Goal: Task Accomplishment & Management: Use online tool/utility

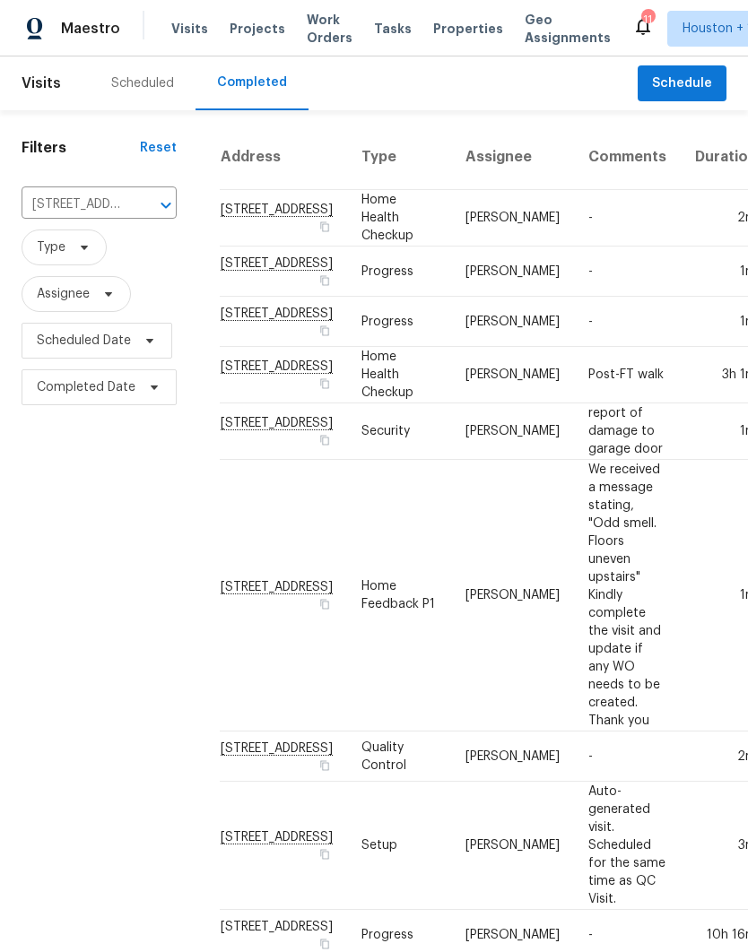
click at [46, 202] on input "[STREET_ADDRESS]" at bounding box center [74, 205] width 105 height 28
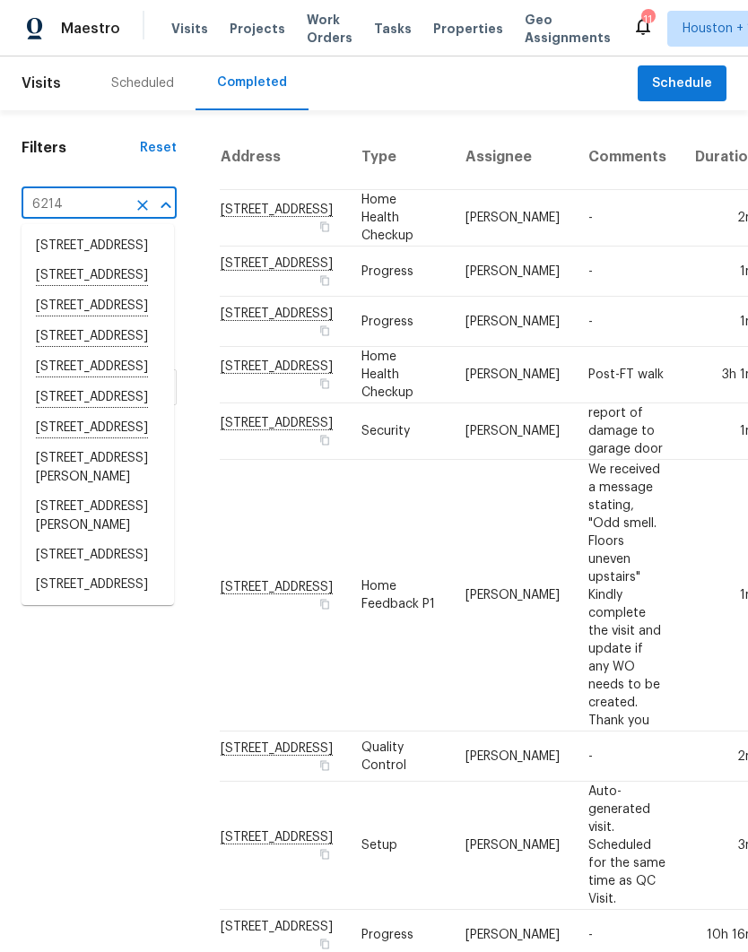
type input "6214 c"
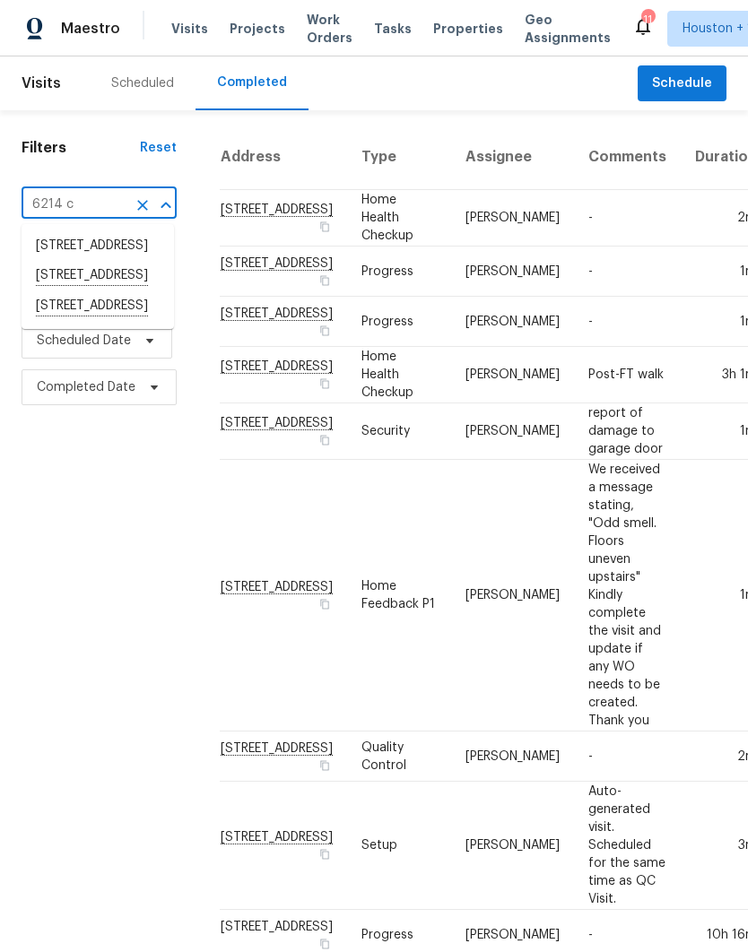
click at [45, 322] on li "[STREET_ADDRESS]" at bounding box center [98, 306] width 152 height 30
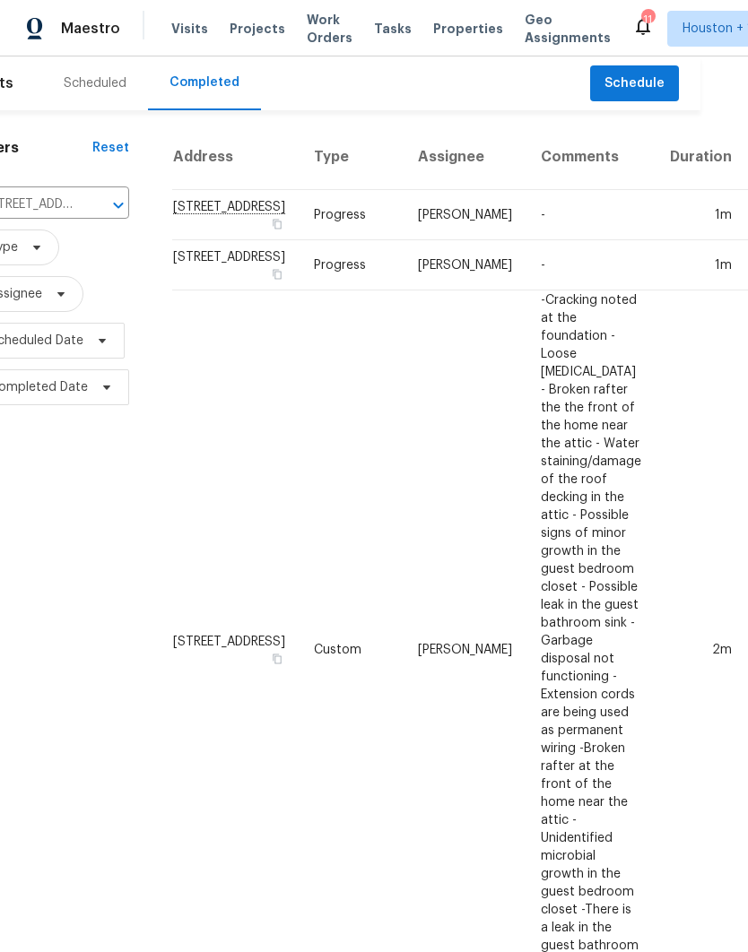
scroll to position [0, 47]
click at [641, 85] on span "Schedule" at bounding box center [635, 84] width 60 height 22
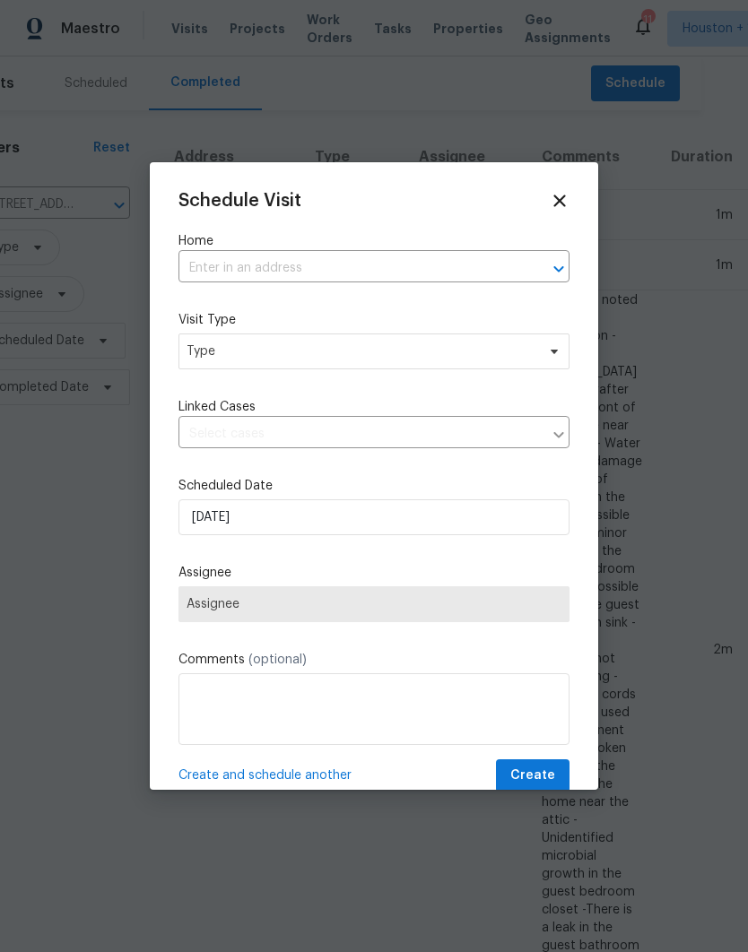
click at [203, 264] on input "text" at bounding box center [348, 269] width 341 height 28
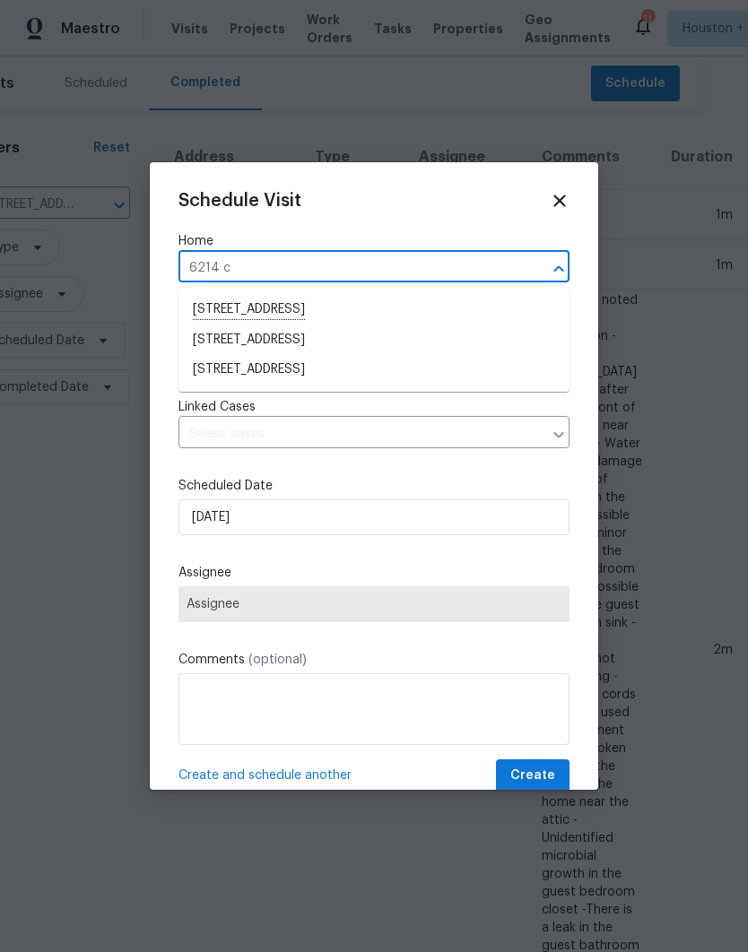
type input "6214 cl"
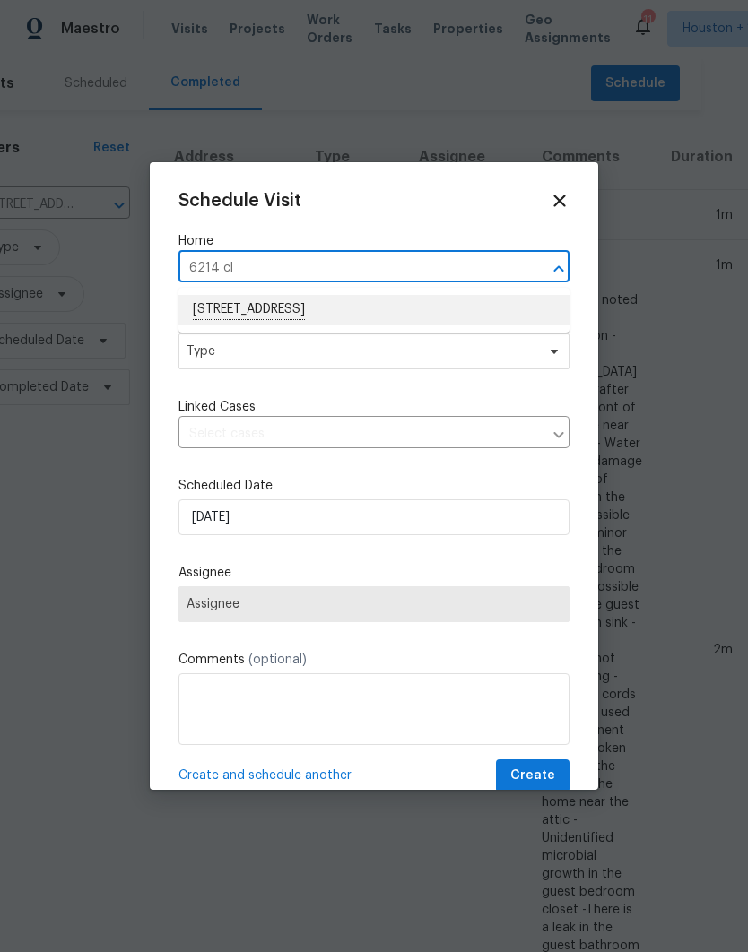
click at [205, 302] on li "[STREET_ADDRESS]" at bounding box center [373, 310] width 391 height 30
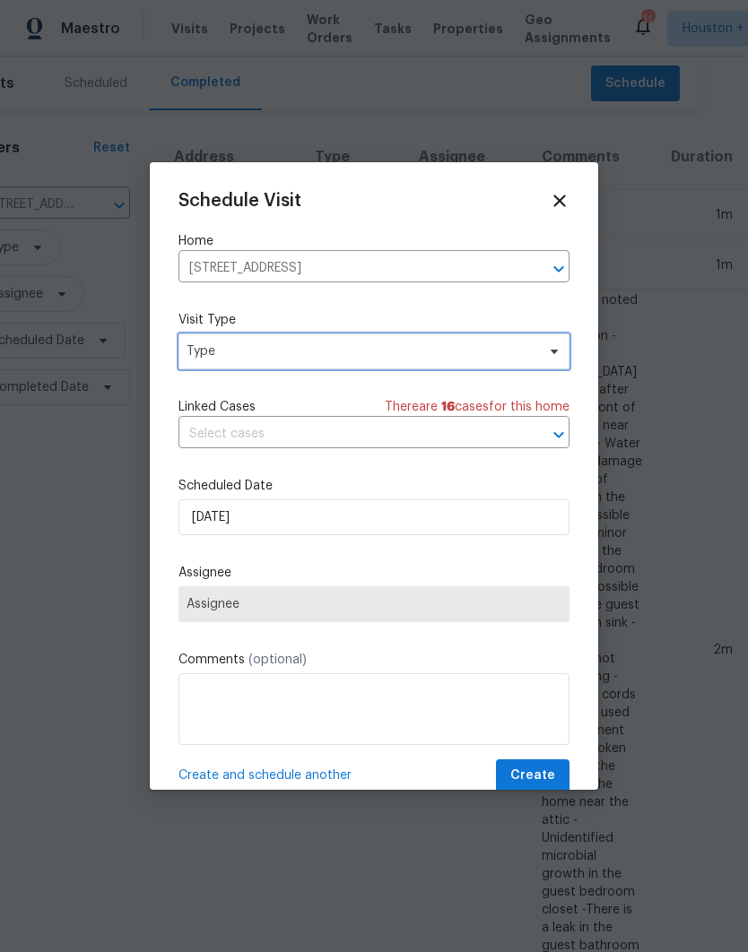
click at [195, 348] on span "Type" at bounding box center [360, 351] width 349 height 18
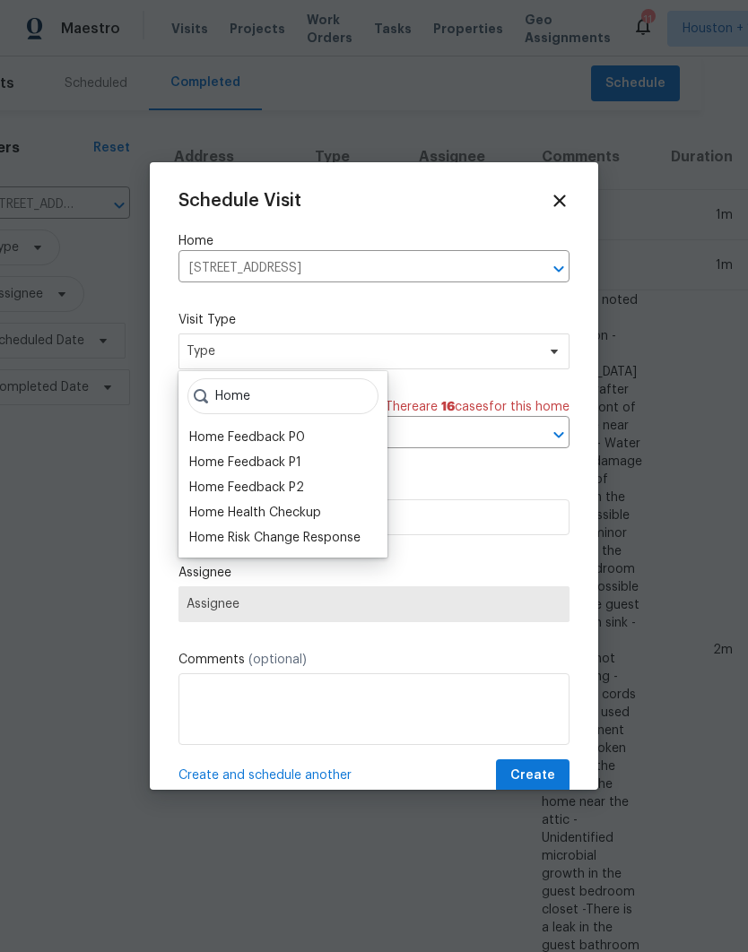
type input "Home"
click at [211, 508] on div "Home Health Checkup" at bounding box center [255, 513] width 132 height 18
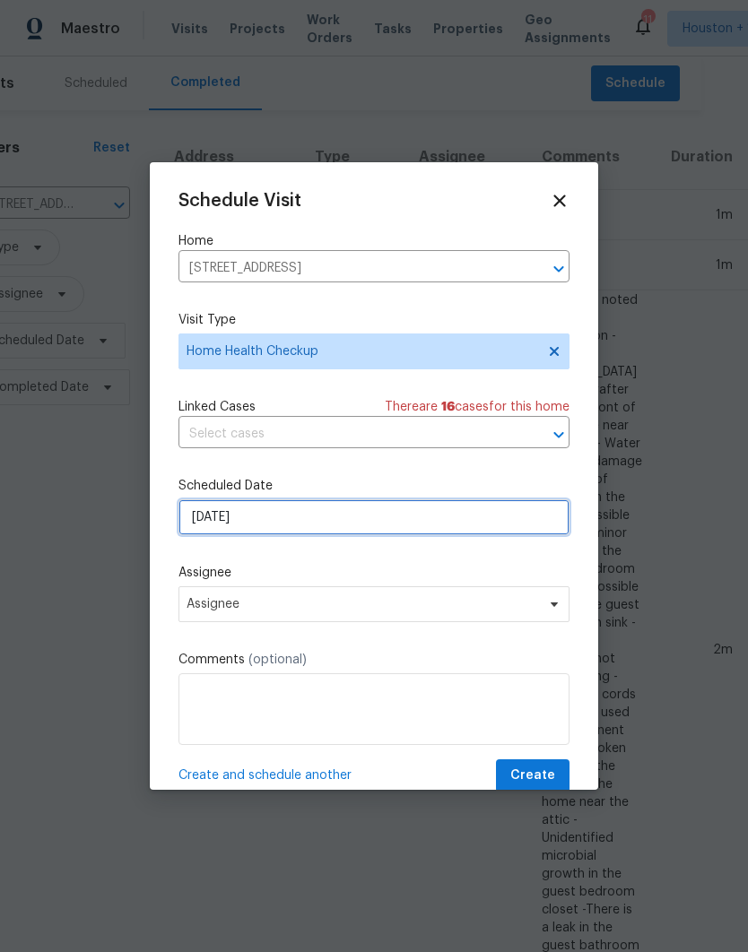
click at [506, 518] on input "[DATE]" at bounding box center [373, 517] width 391 height 36
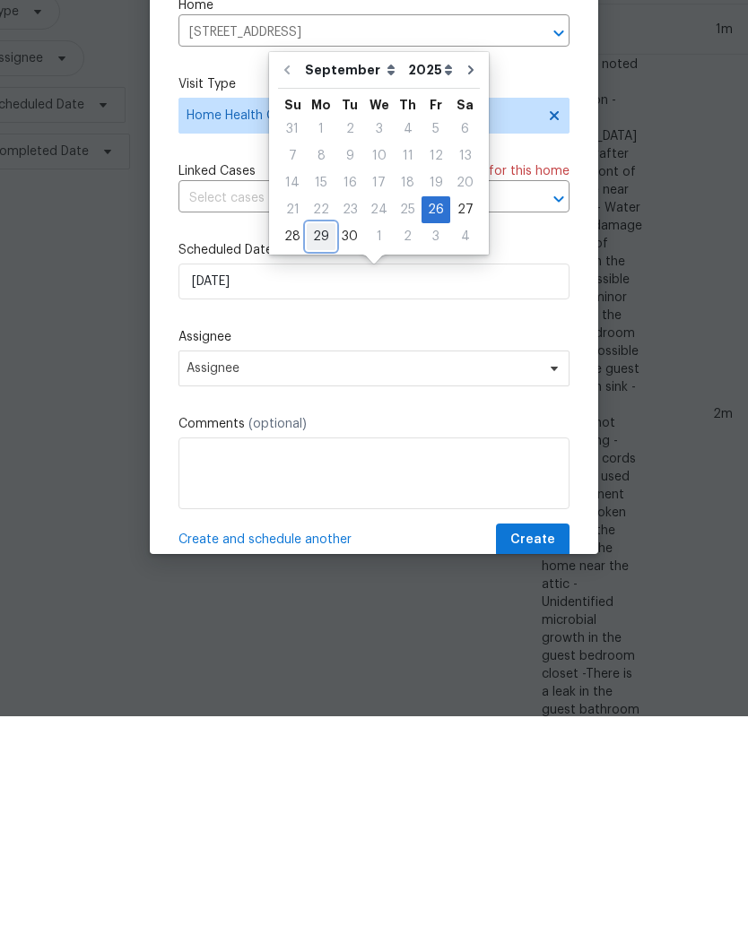
click at [319, 460] on div "29" at bounding box center [321, 472] width 29 height 25
type input "[DATE]"
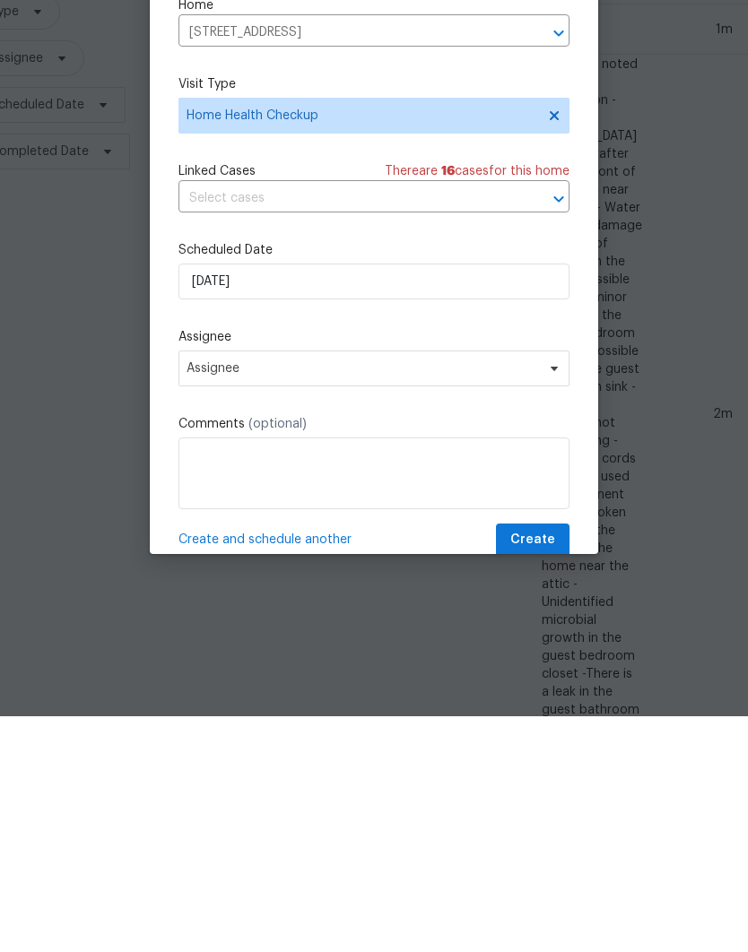
scroll to position [72, 0]
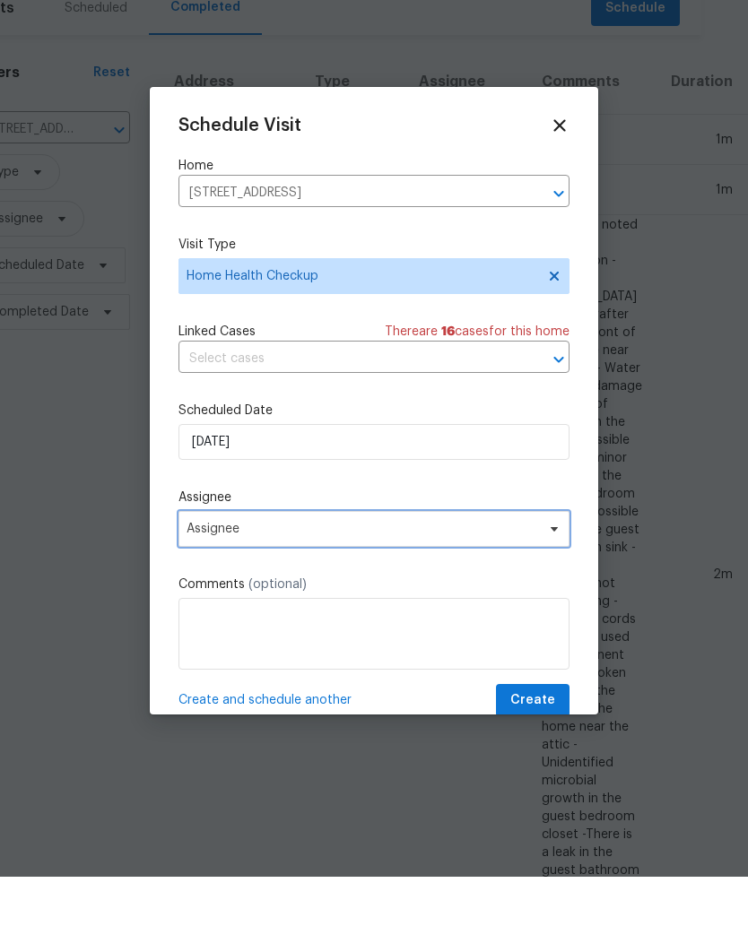
click at [501, 597] on span "Assignee" at bounding box center [361, 604] width 351 height 14
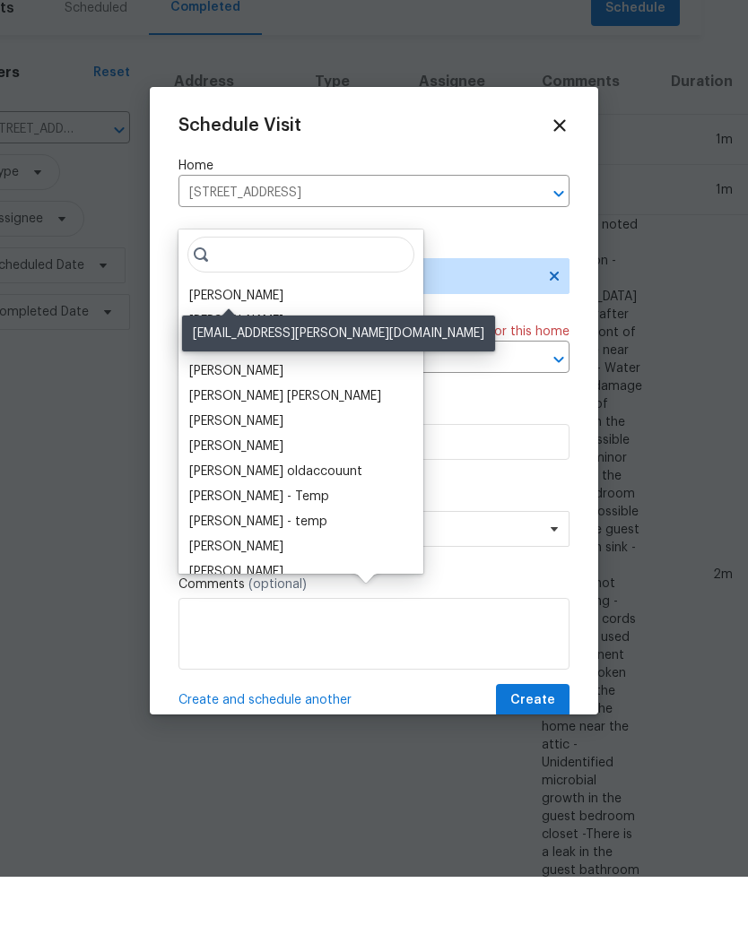
click at [196, 362] on div "[PERSON_NAME]" at bounding box center [236, 371] width 94 height 18
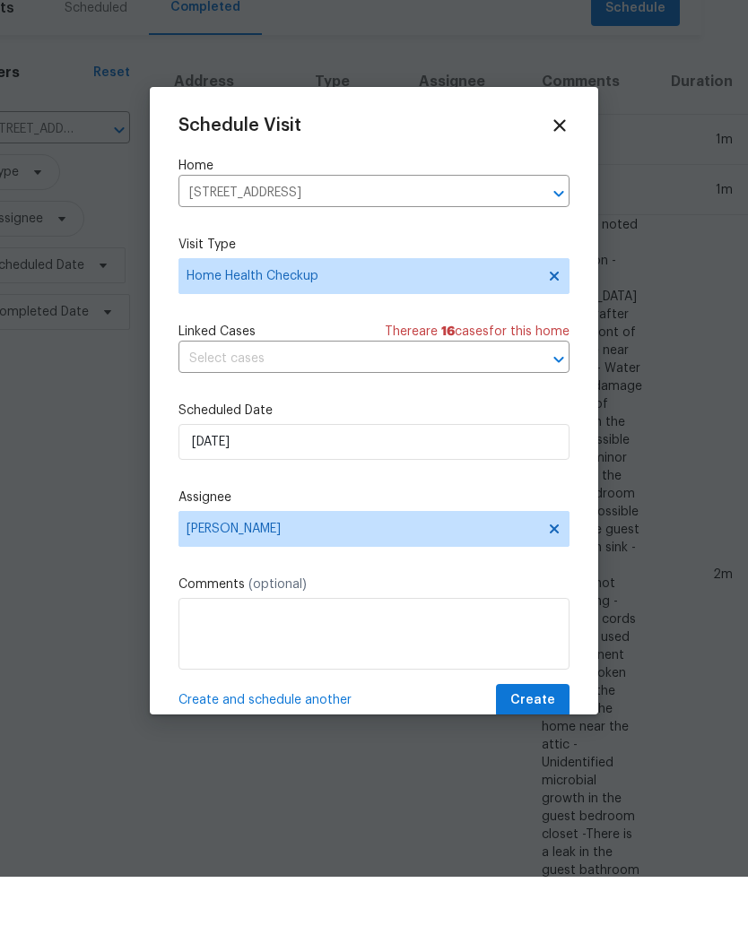
click at [550, 765] on span "Create" at bounding box center [532, 776] width 45 height 22
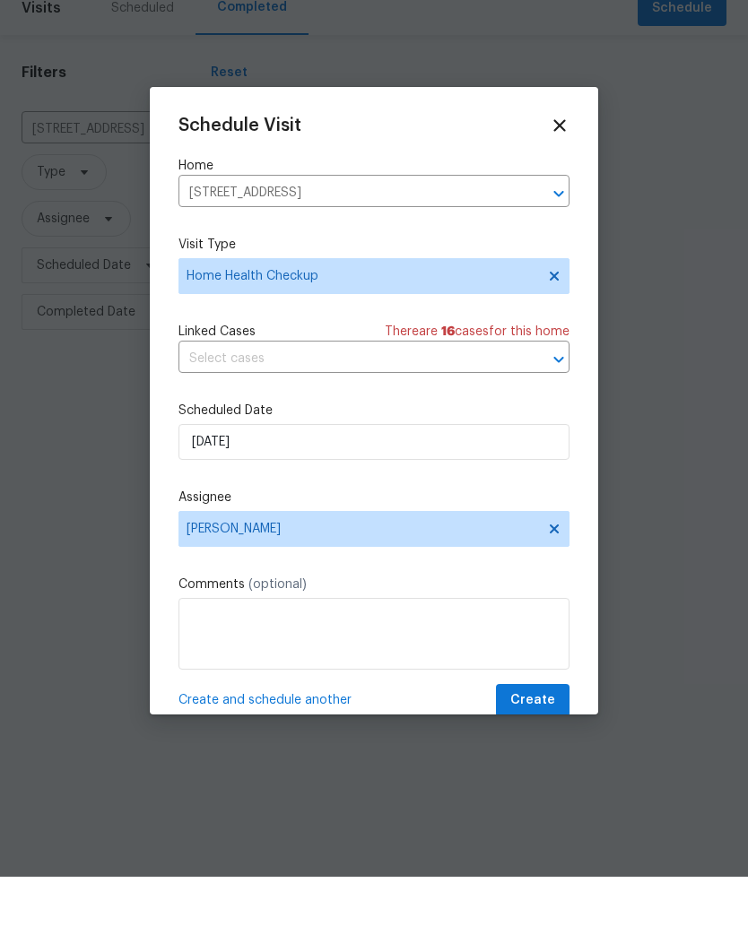
scroll to position [0, 0]
